Goal: Transaction & Acquisition: Purchase product/service

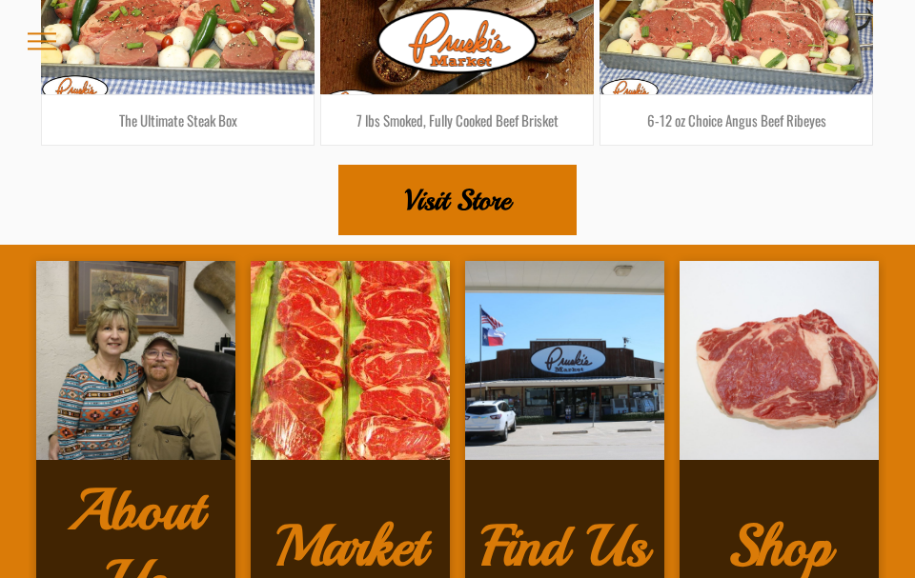
scroll to position [3226, 0]
click at [499, 167] on span "Visit Store" at bounding box center [457, 200] width 107 height 67
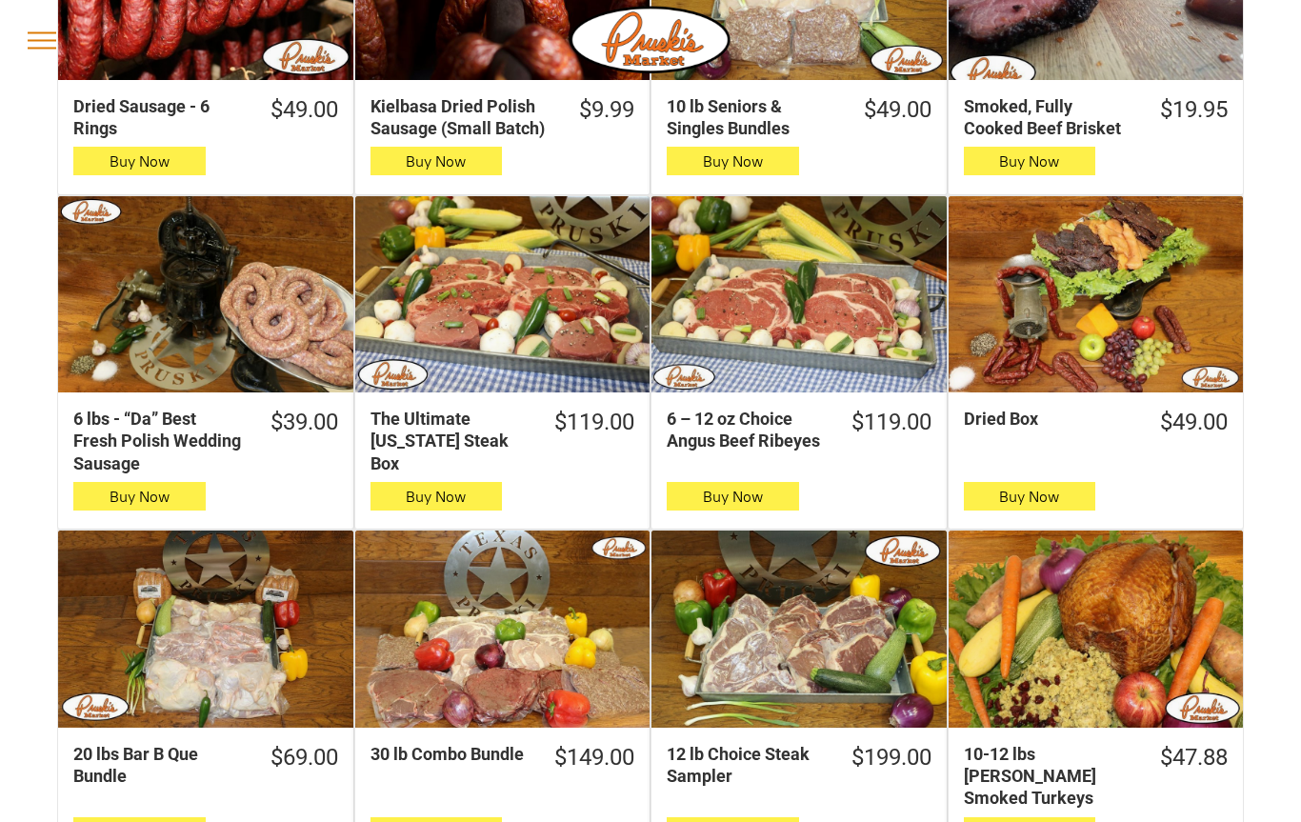
scroll to position [365, 0]
